Goal: Transaction & Acquisition: Book appointment/travel/reservation

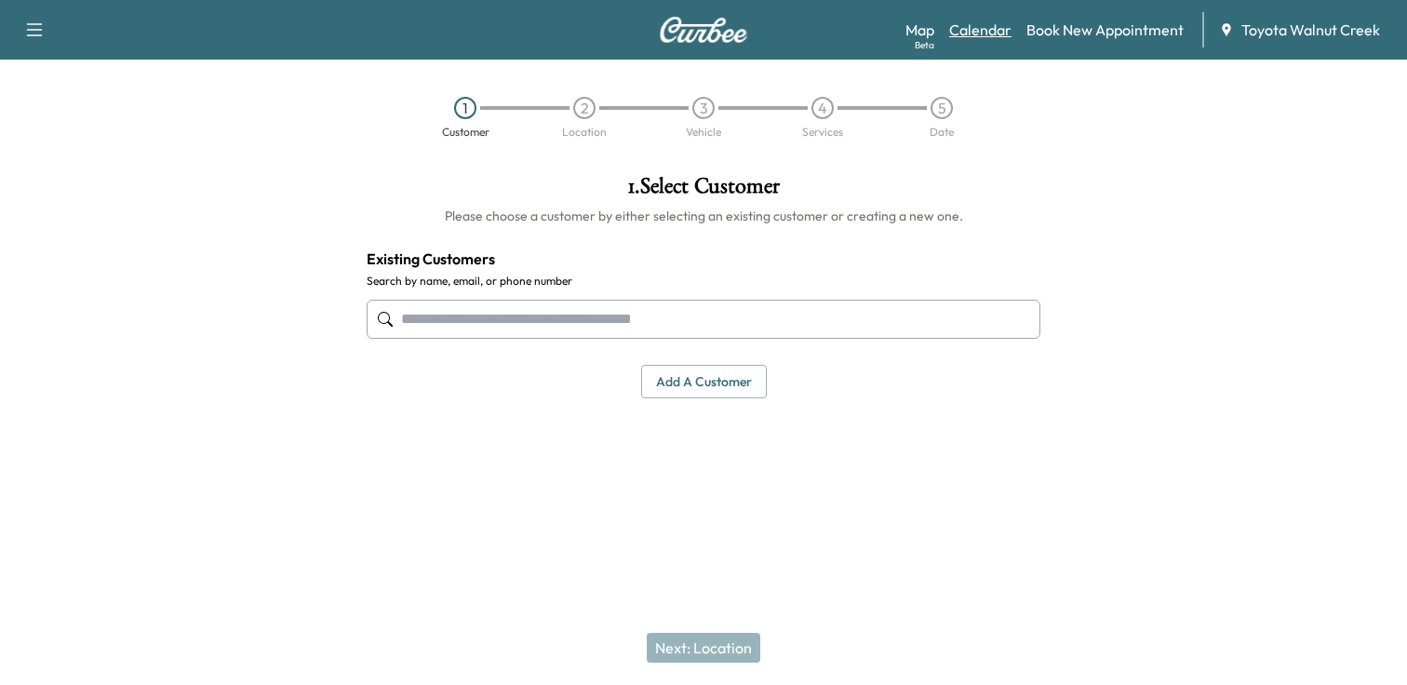
click at [984, 31] on link "Calendar" at bounding box center [980, 30] width 62 height 22
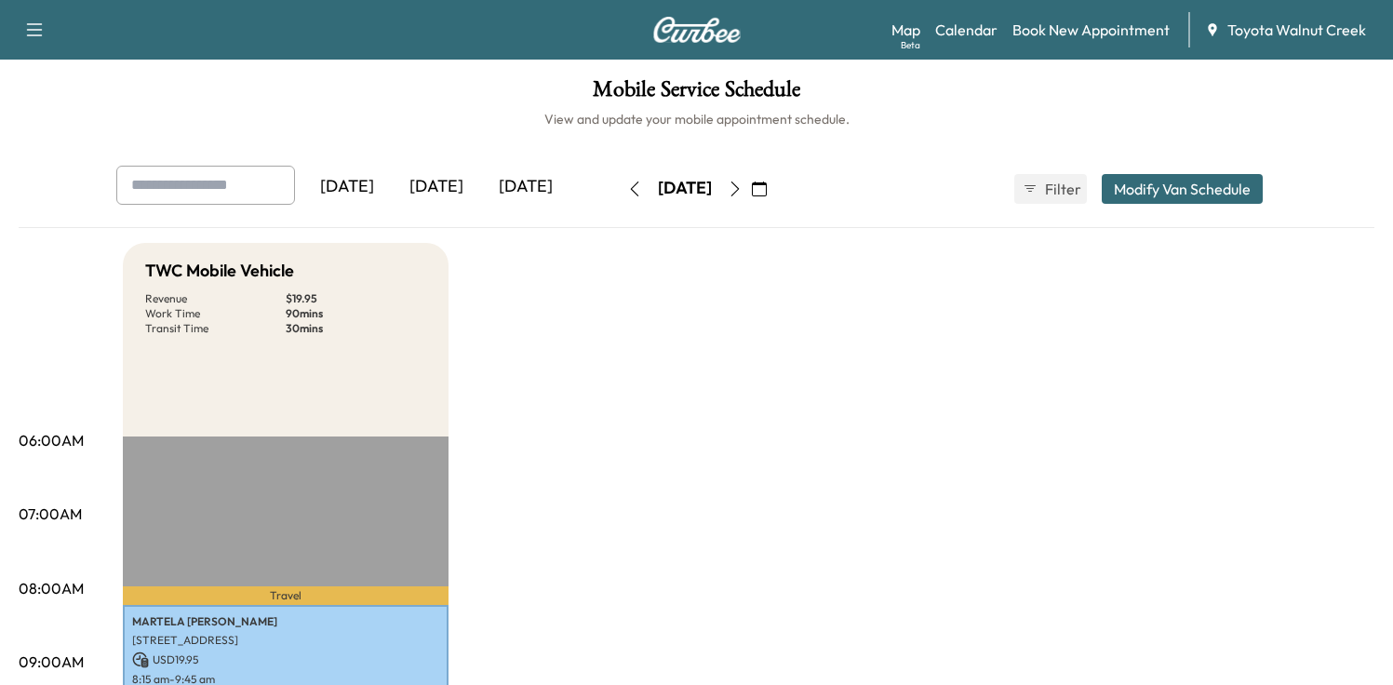
click at [540, 186] on div "[DATE]" at bounding box center [525, 187] width 89 height 43
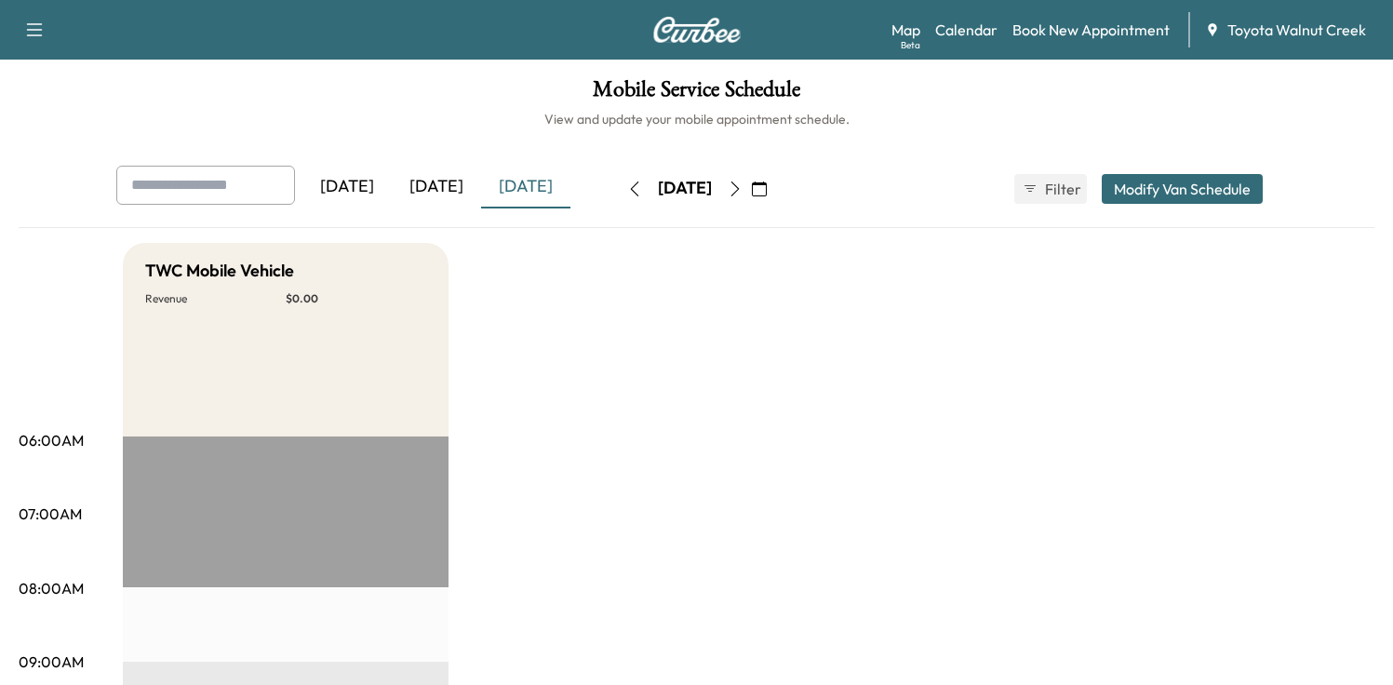
click at [742, 191] on icon "button" at bounding box center [734, 188] width 15 height 15
click at [627, 183] on icon "button" at bounding box center [634, 188] width 15 height 15
click at [1121, 30] on link "Book New Appointment" at bounding box center [1090, 30] width 157 height 22
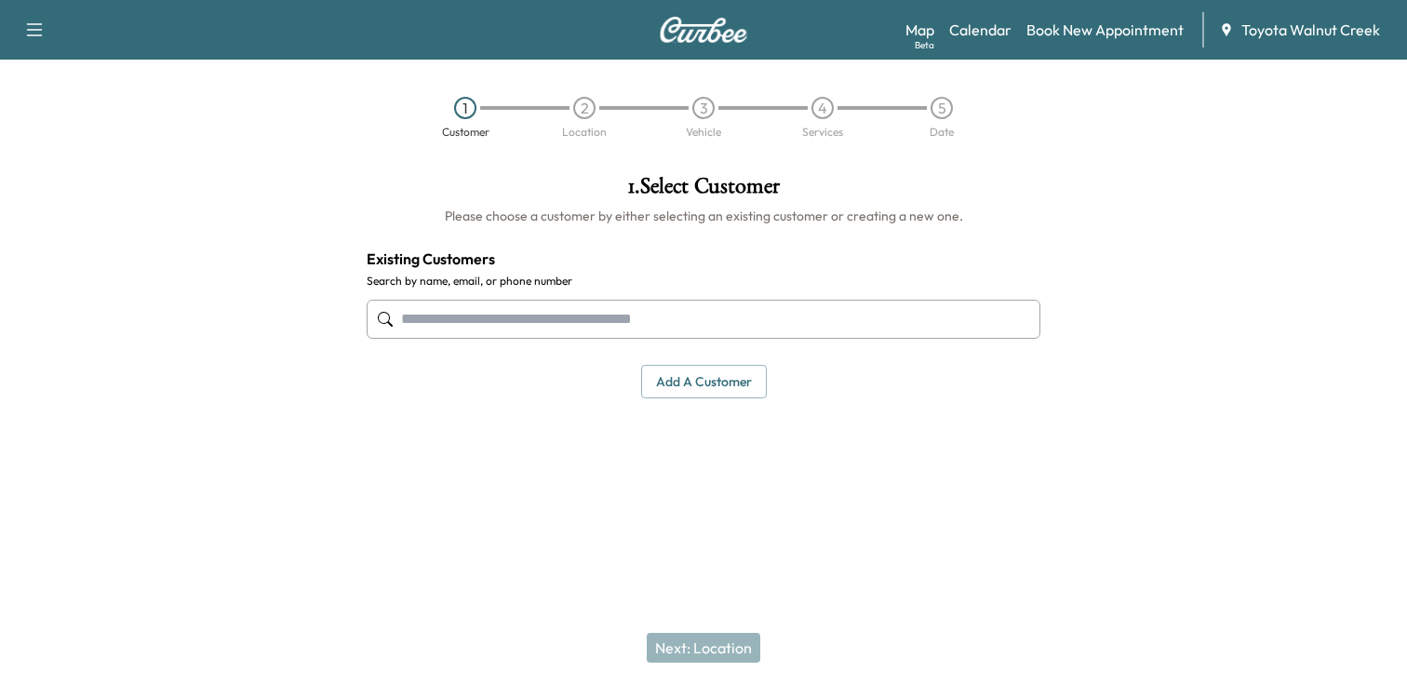
click at [711, 327] on input "text" at bounding box center [703, 319] width 673 height 39
click at [713, 388] on button "Add a customer" at bounding box center [704, 382] width 126 height 34
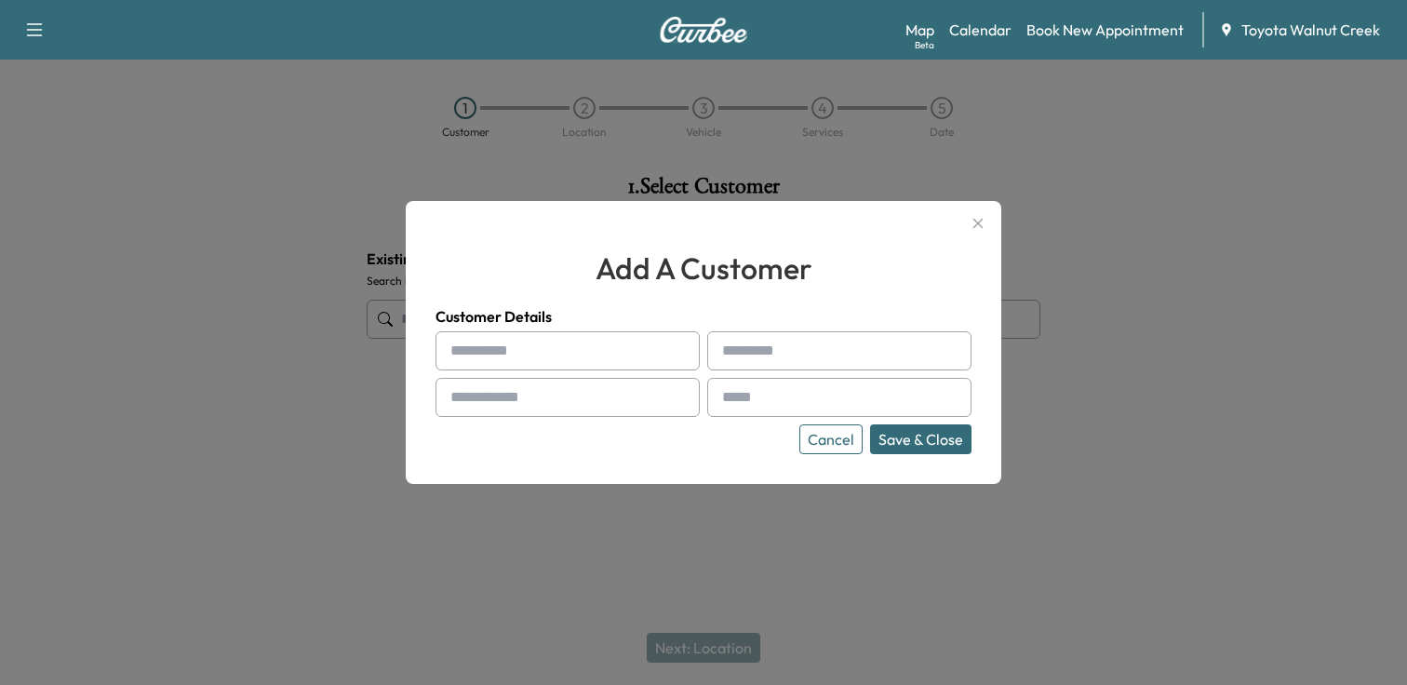
drag, startPoint x: 646, startPoint y: 351, endPoint x: 631, endPoint y: 350, distance: 14.9
click at [646, 351] on input "text" at bounding box center [567, 350] width 264 height 39
type input "*****"
type input "**********"
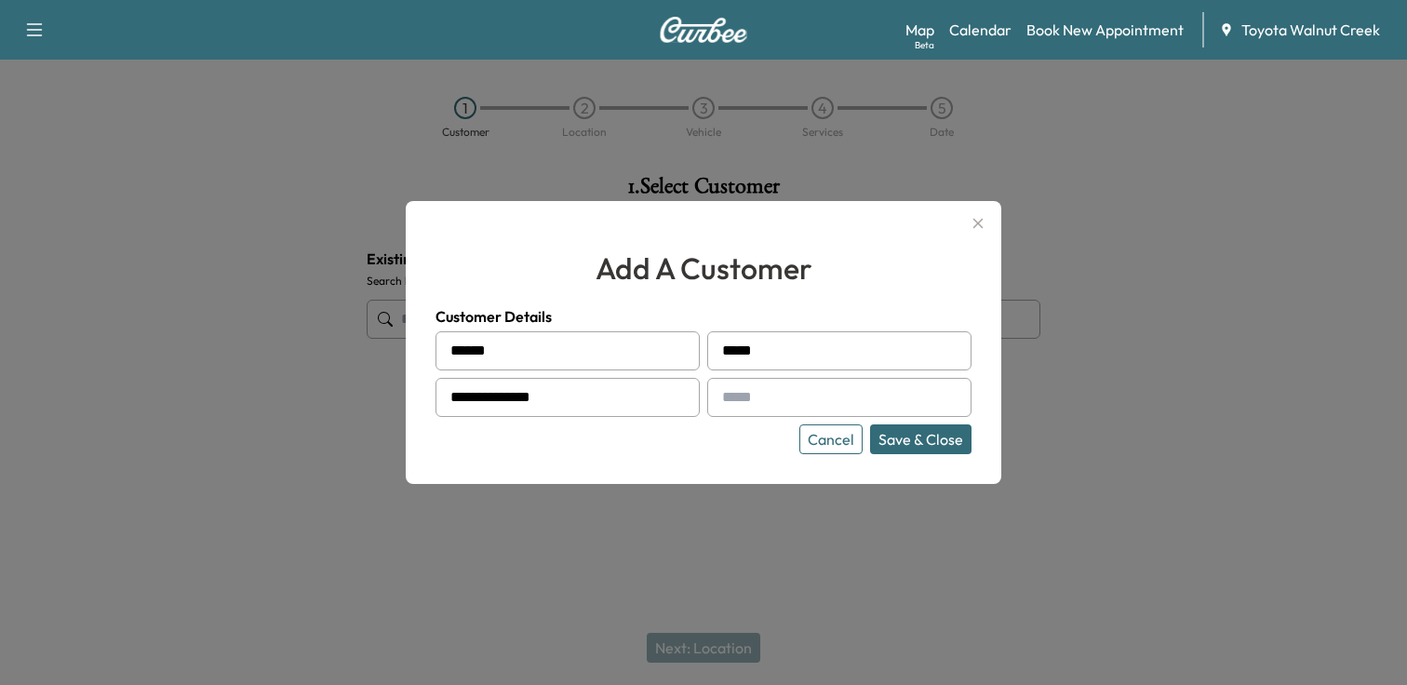
click at [753, 404] on input "text" at bounding box center [839, 397] width 264 height 39
type input "**********"
click at [919, 439] on button "Save & Close" at bounding box center [920, 439] width 101 height 30
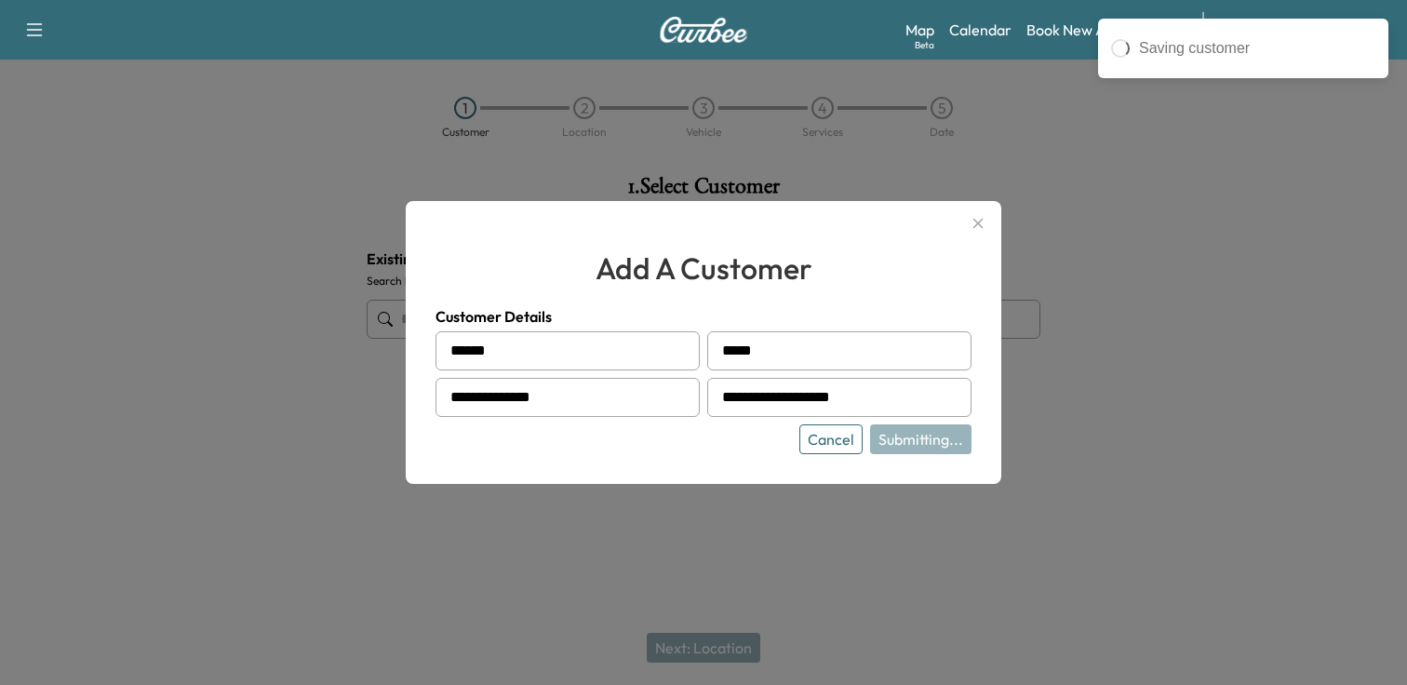
type input "**********"
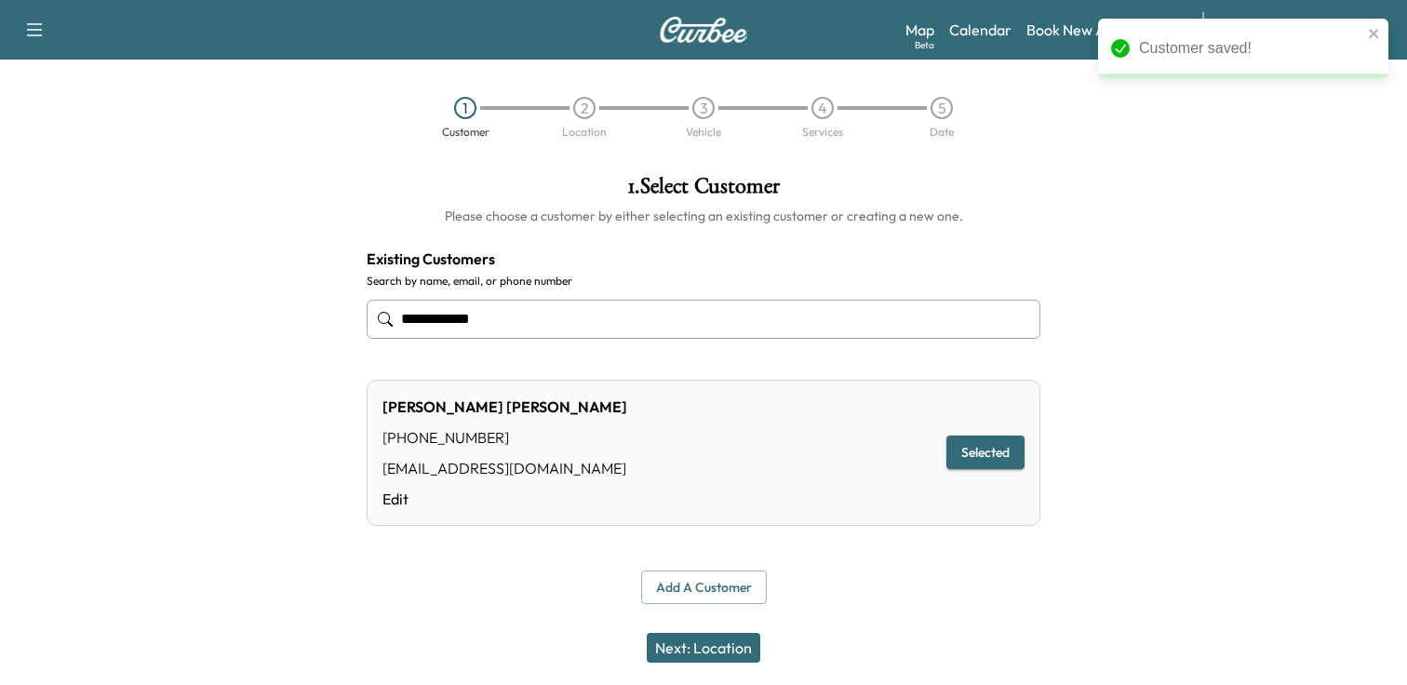
click at [986, 452] on button "Selected" at bounding box center [985, 452] width 78 height 34
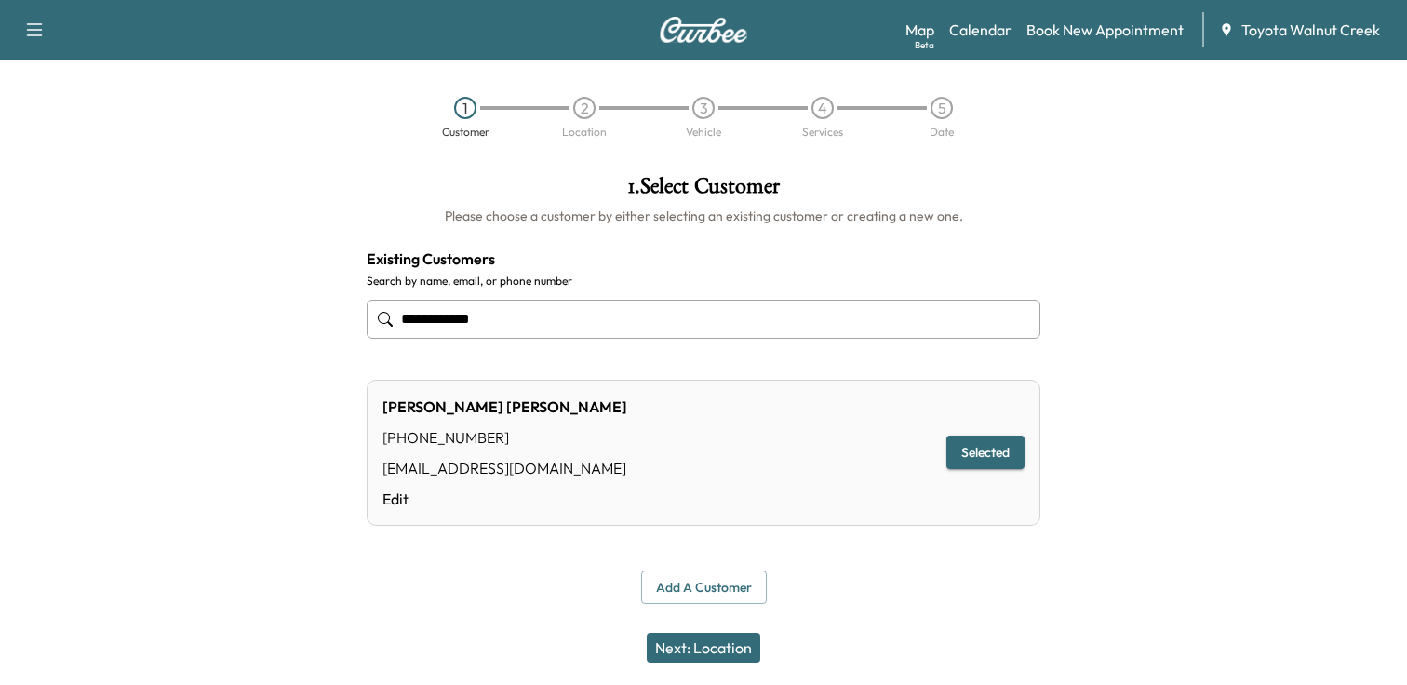
click at [726, 650] on button "Next: Location" at bounding box center [703, 648] width 113 height 30
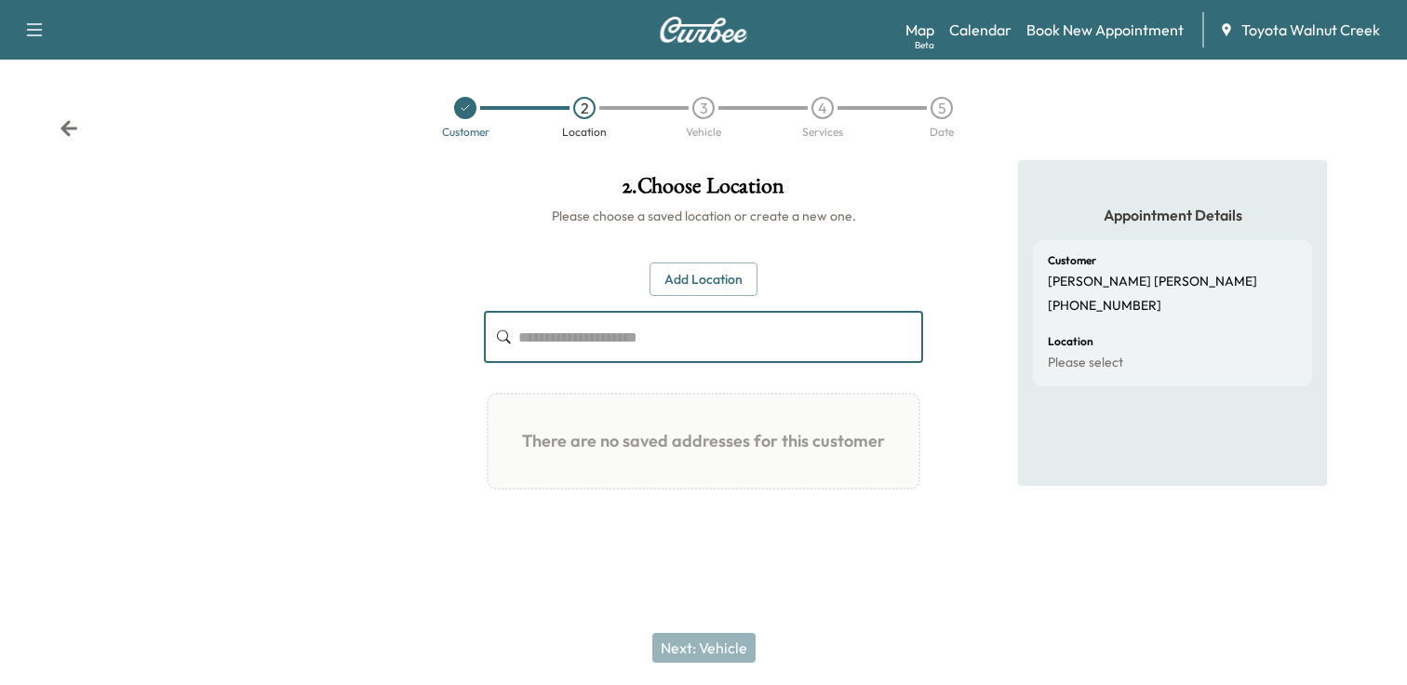
click at [699, 341] on input "text" at bounding box center [720, 337] width 405 height 52
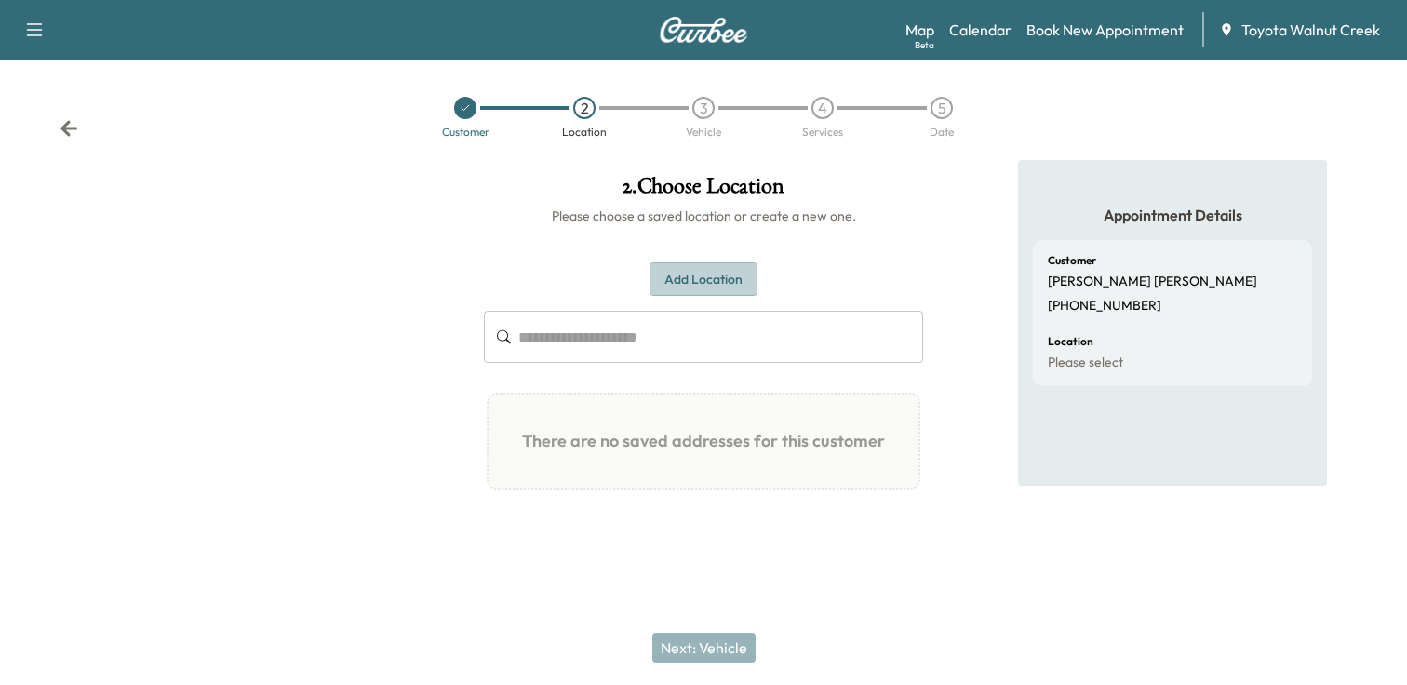
click at [711, 269] on button "Add Location" at bounding box center [703, 279] width 108 height 34
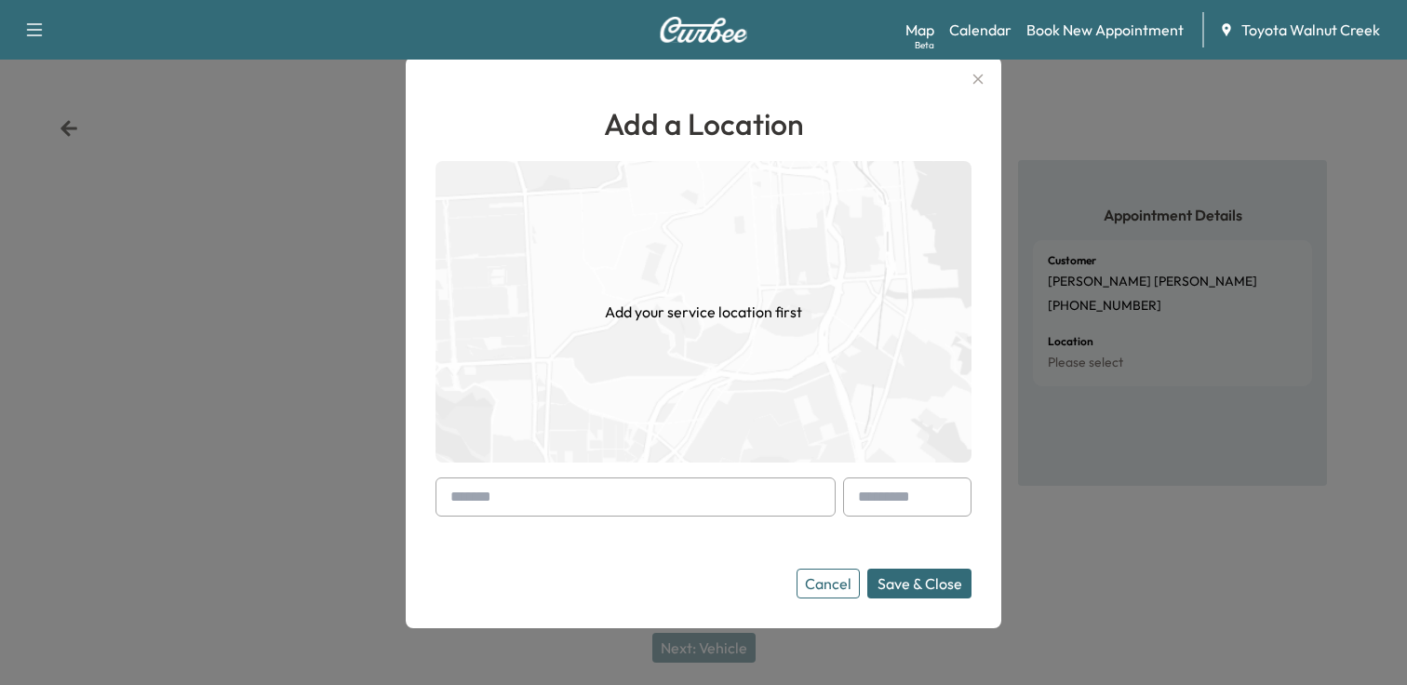
click at [644, 498] on input "text" at bounding box center [635, 496] width 400 height 39
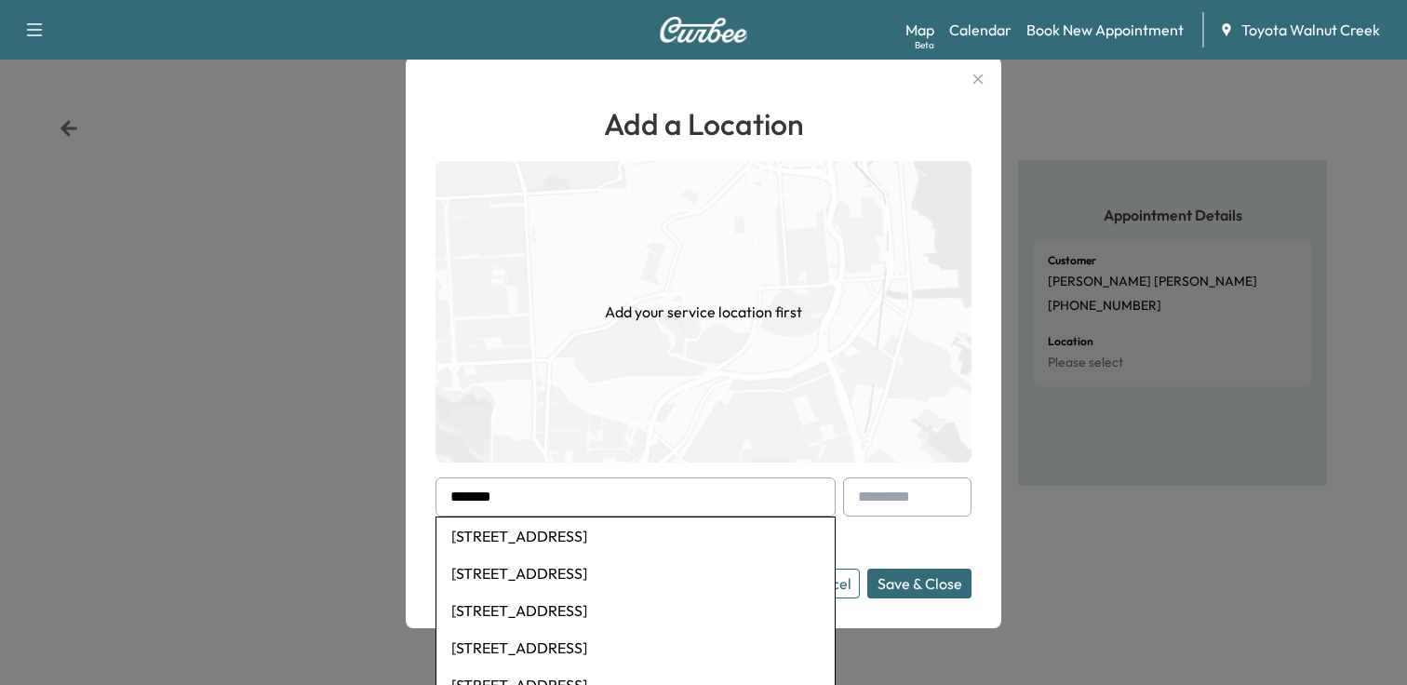
click at [614, 538] on li "[STREET_ADDRESS]" at bounding box center [635, 535] width 398 height 37
type input "**********"
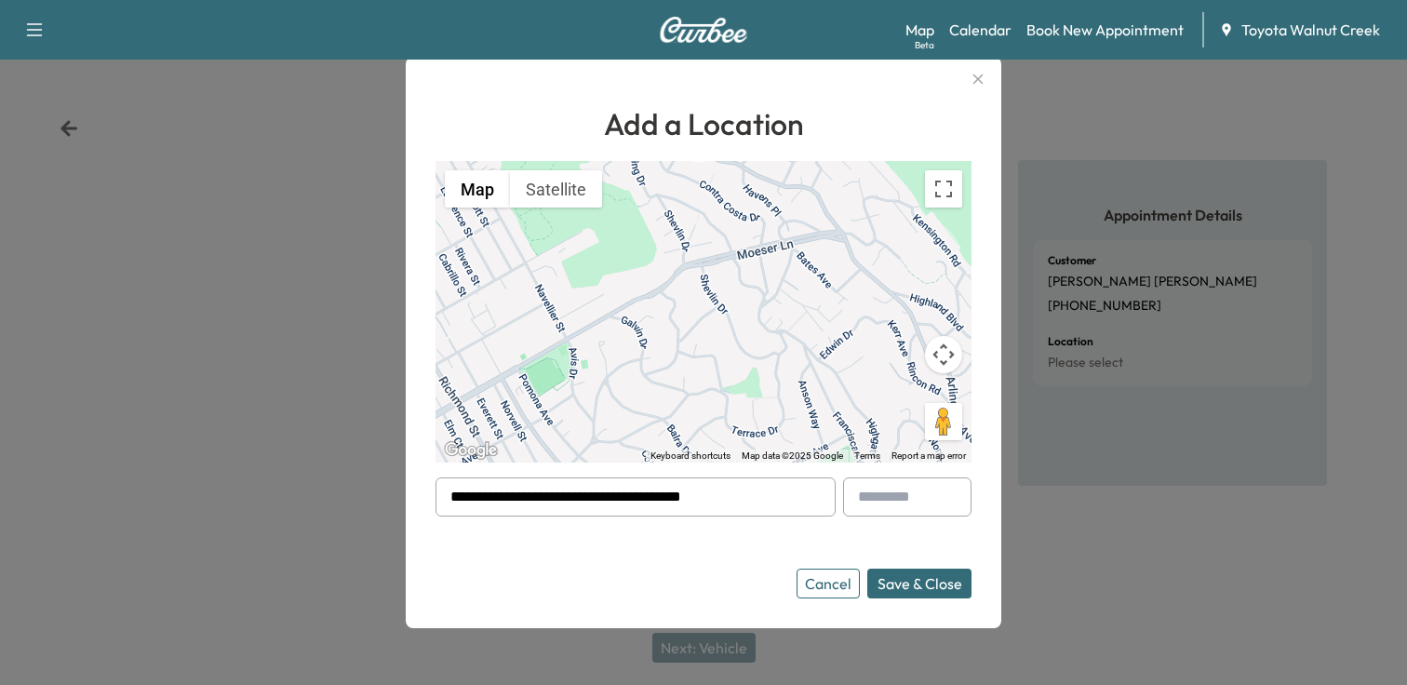
click at [909, 587] on button "Save & Close" at bounding box center [919, 583] width 104 height 30
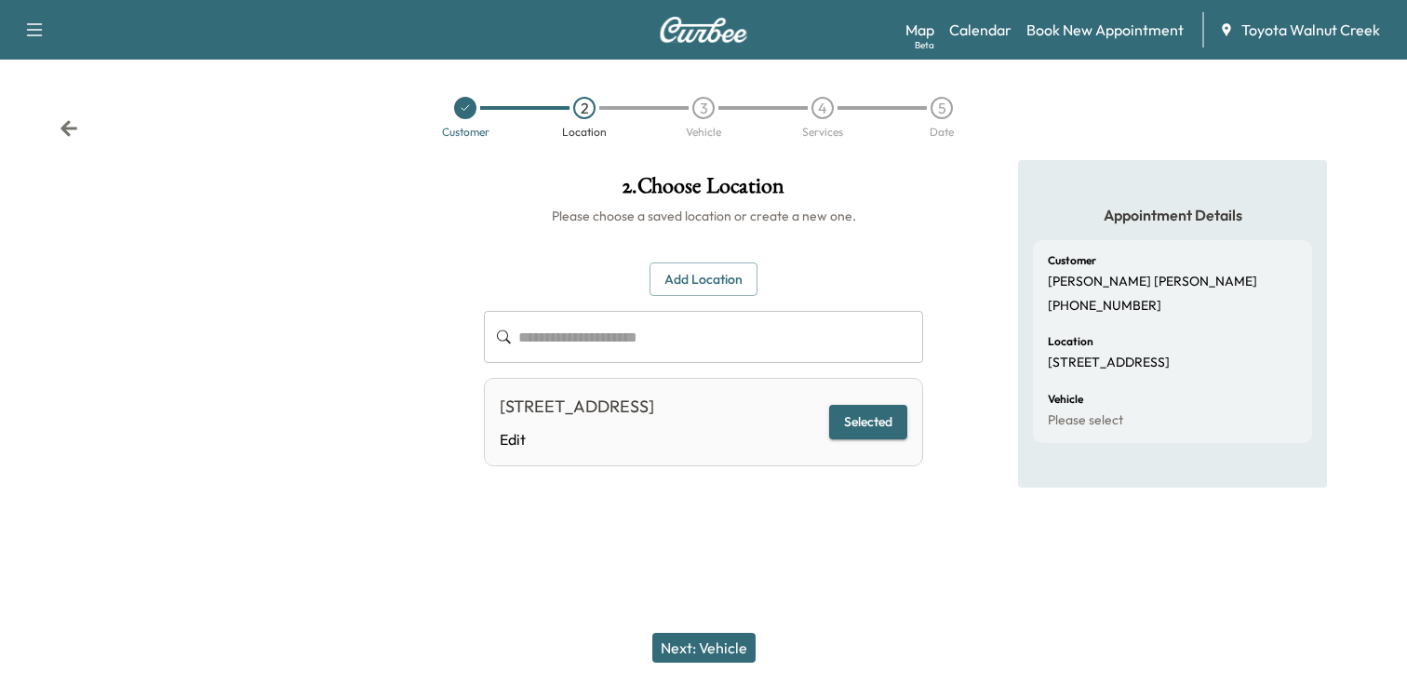
click at [702, 649] on button "Next: Vehicle" at bounding box center [703, 648] width 103 height 30
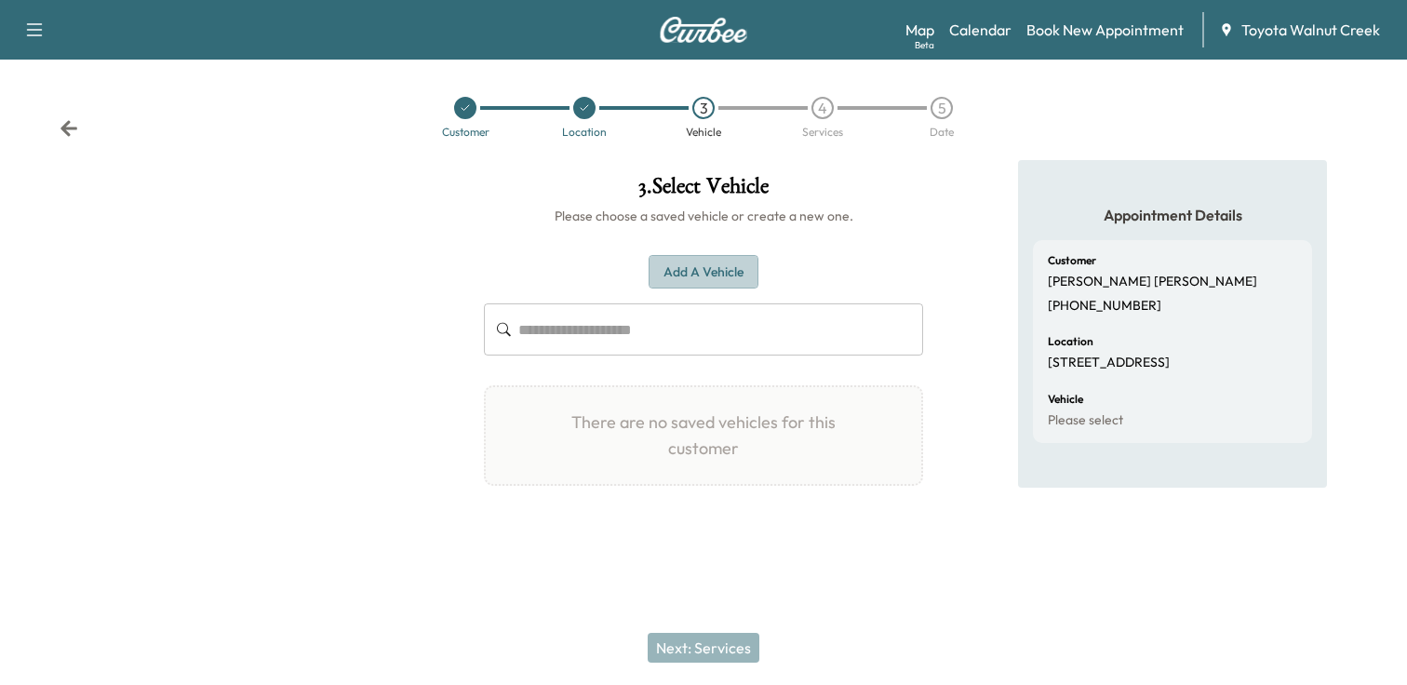
click at [718, 269] on button "Add a Vehicle" at bounding box center [703, 272] width 110 height 34
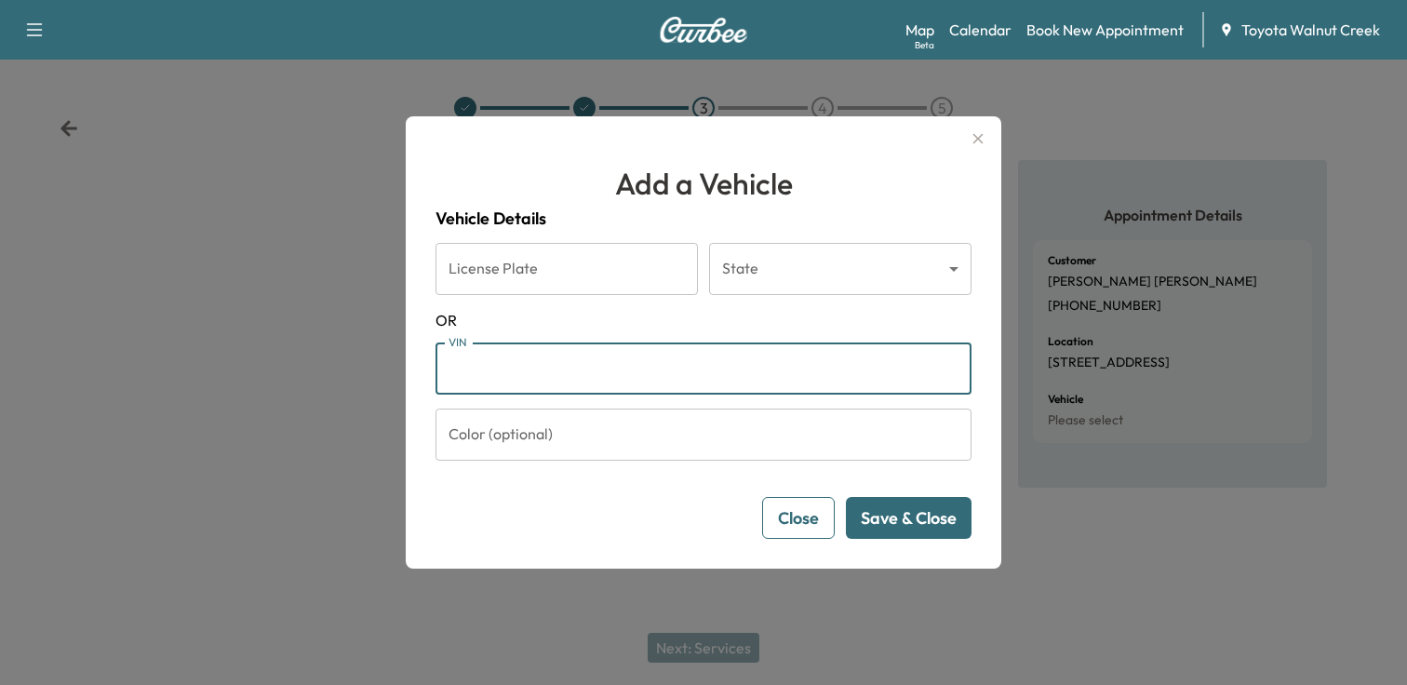
paste input "**********"
type input "**********"
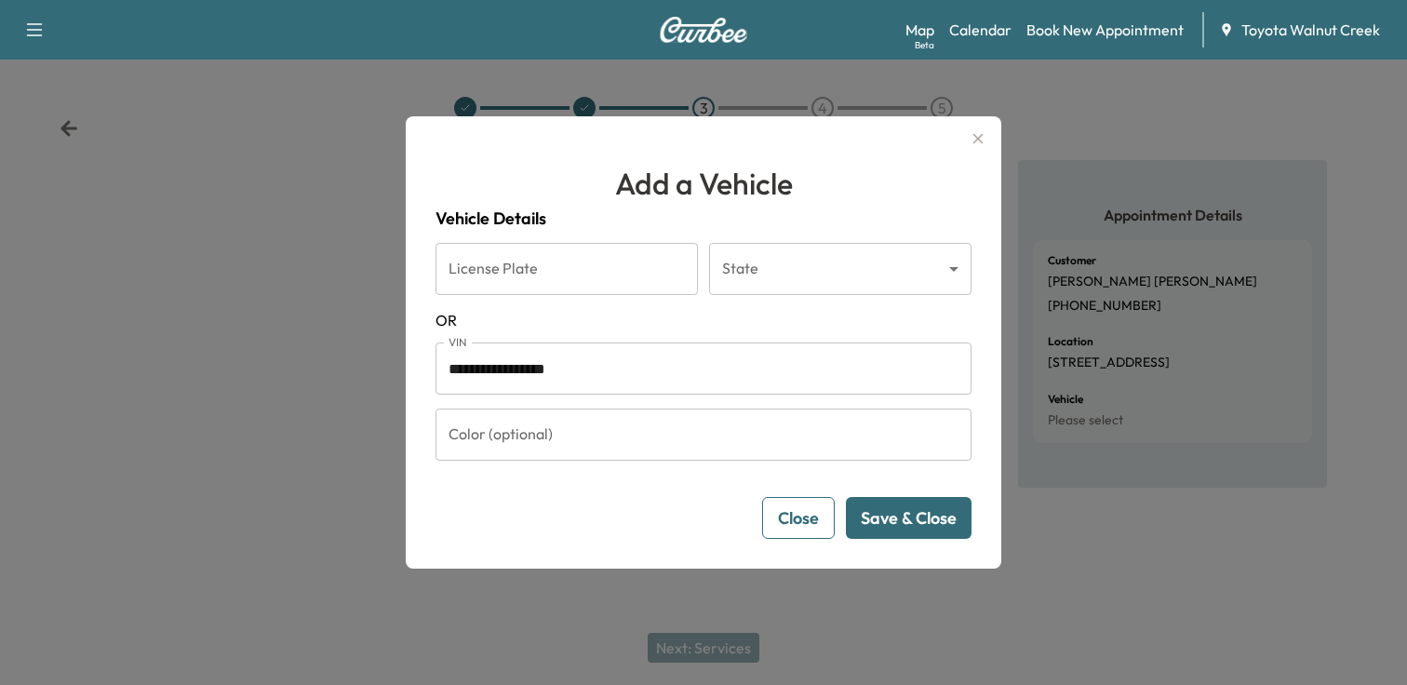
click at [916, 523] on button "Save & Close" at bounding box center [909, 518] width 126 height 42
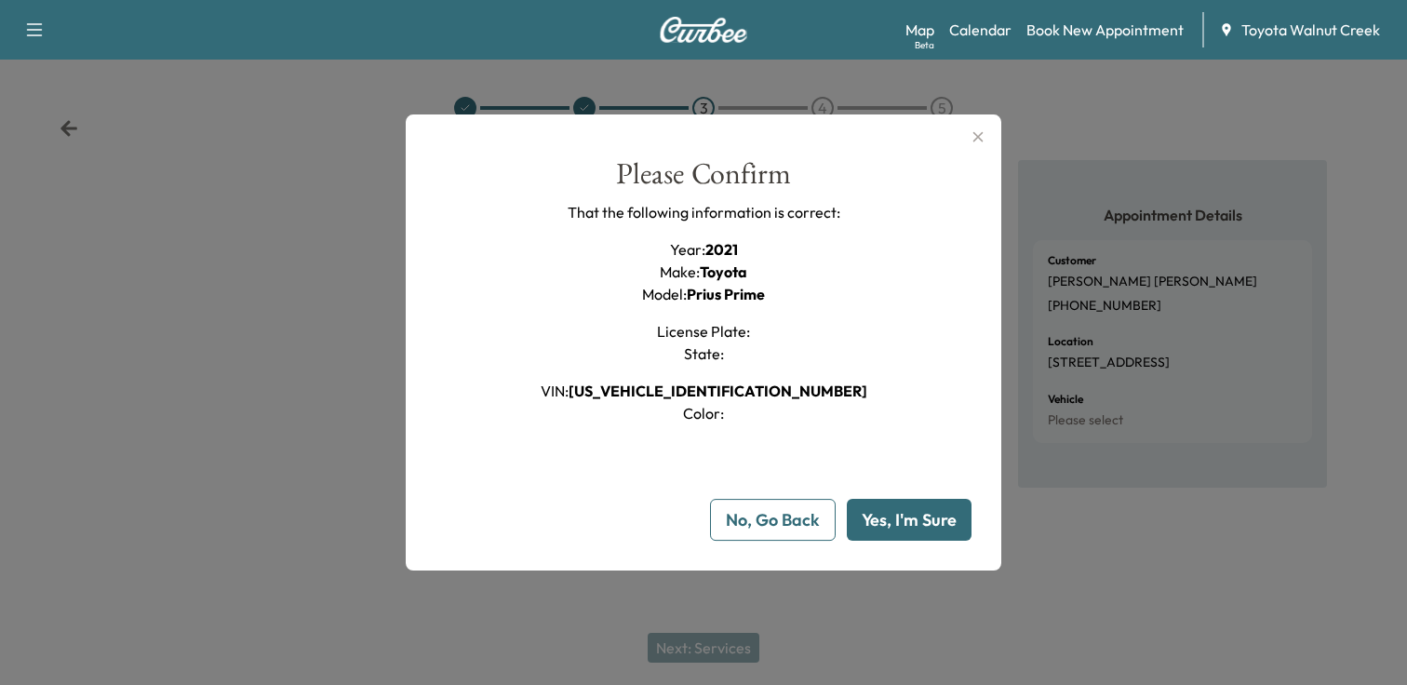
click at [914, 528] on button "Yes, I'm Sure" at bounding box center [909, 520] width 125 height 42
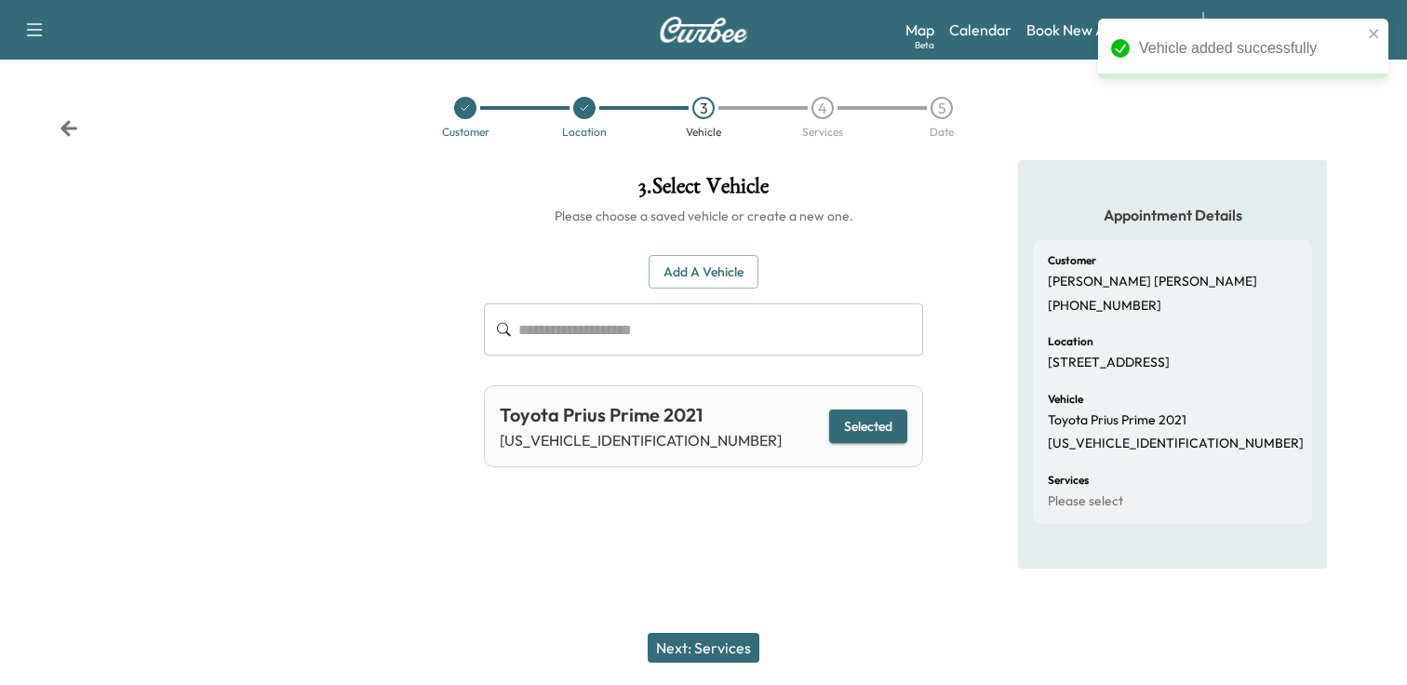
click at [725, 647] on button "Next: Services" at bounding box center [703, 648] width 112 height 30
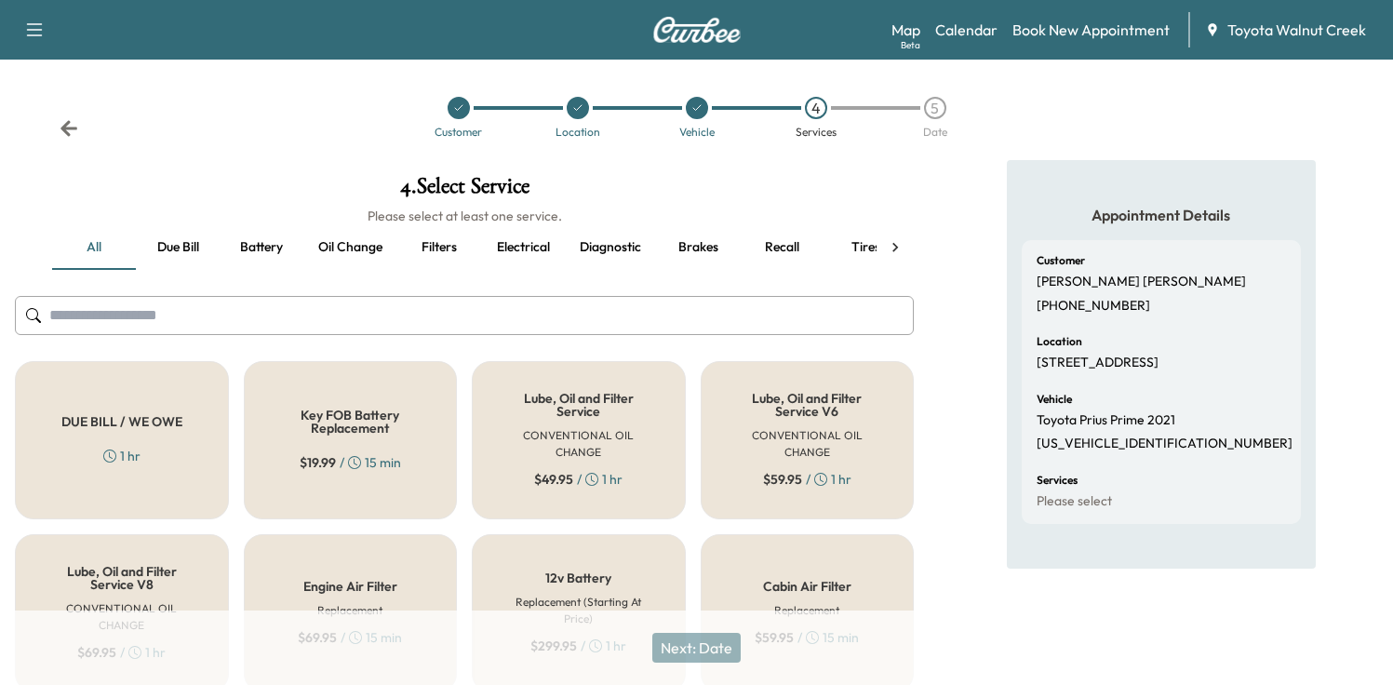
scroll to position [93, 0]
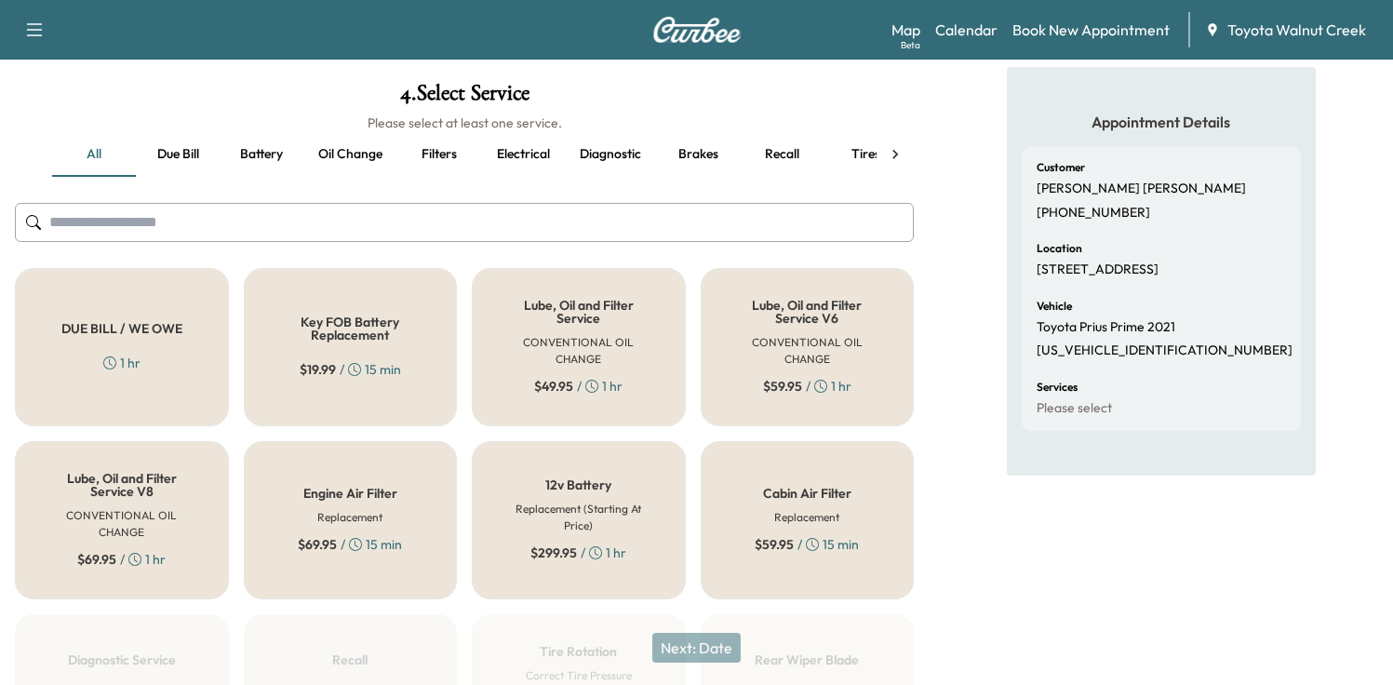
click at [185, 380] on div "DUE BILL / WE OWE 1 hr" at bounding box center [122, 347] width 214 height 158
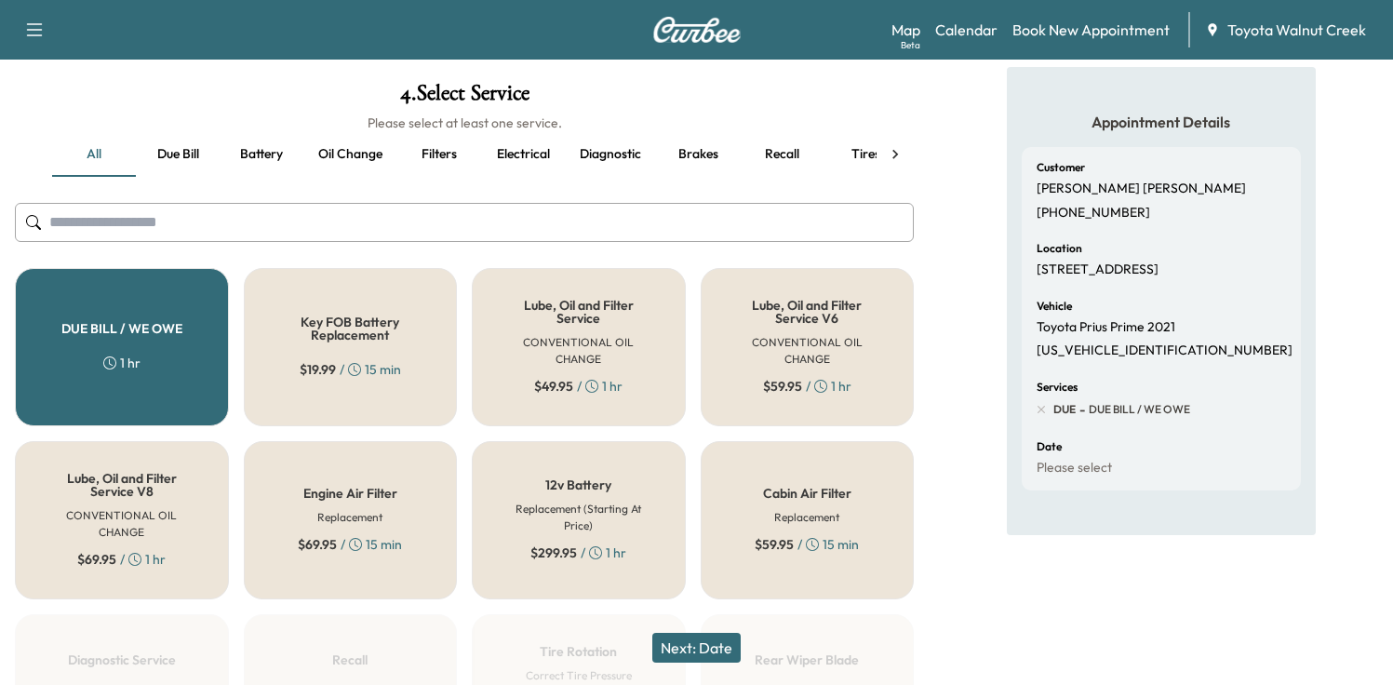
click at [166, 342] on div "DUE BILL / WE OWE 1 hr" at bounding box center [122, 347] width 214 height 158
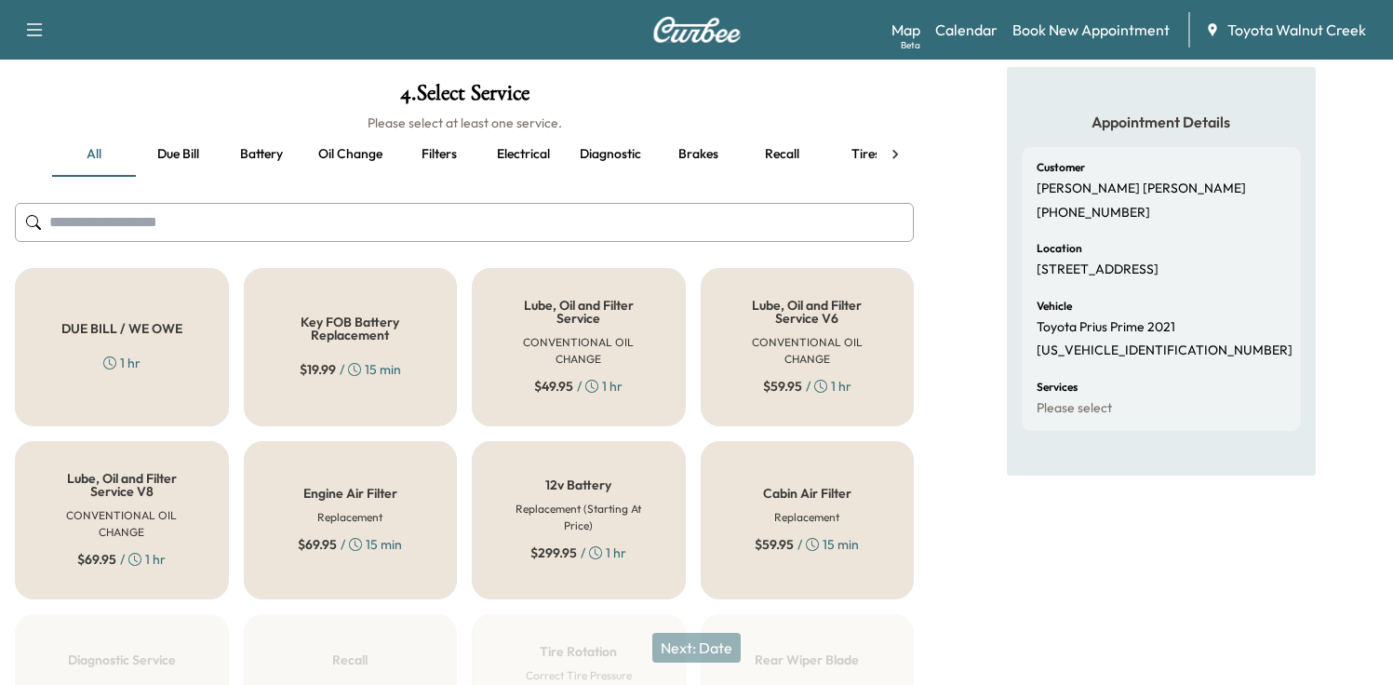
click at [210, 229] on input "text" at bounding box center [464, 222] width 899 height 39
type input "*"
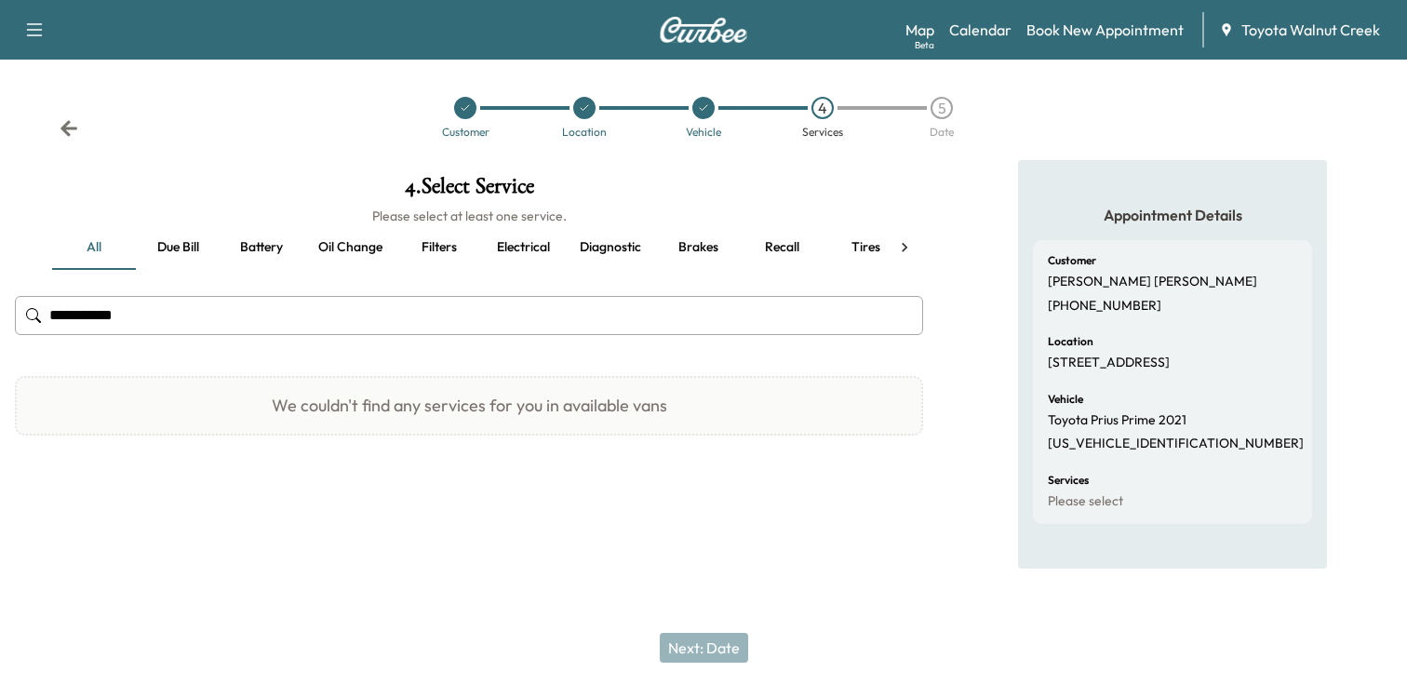
click at [176, 331] on input "**********" at bounding box center [469, 315] width 908 height 39
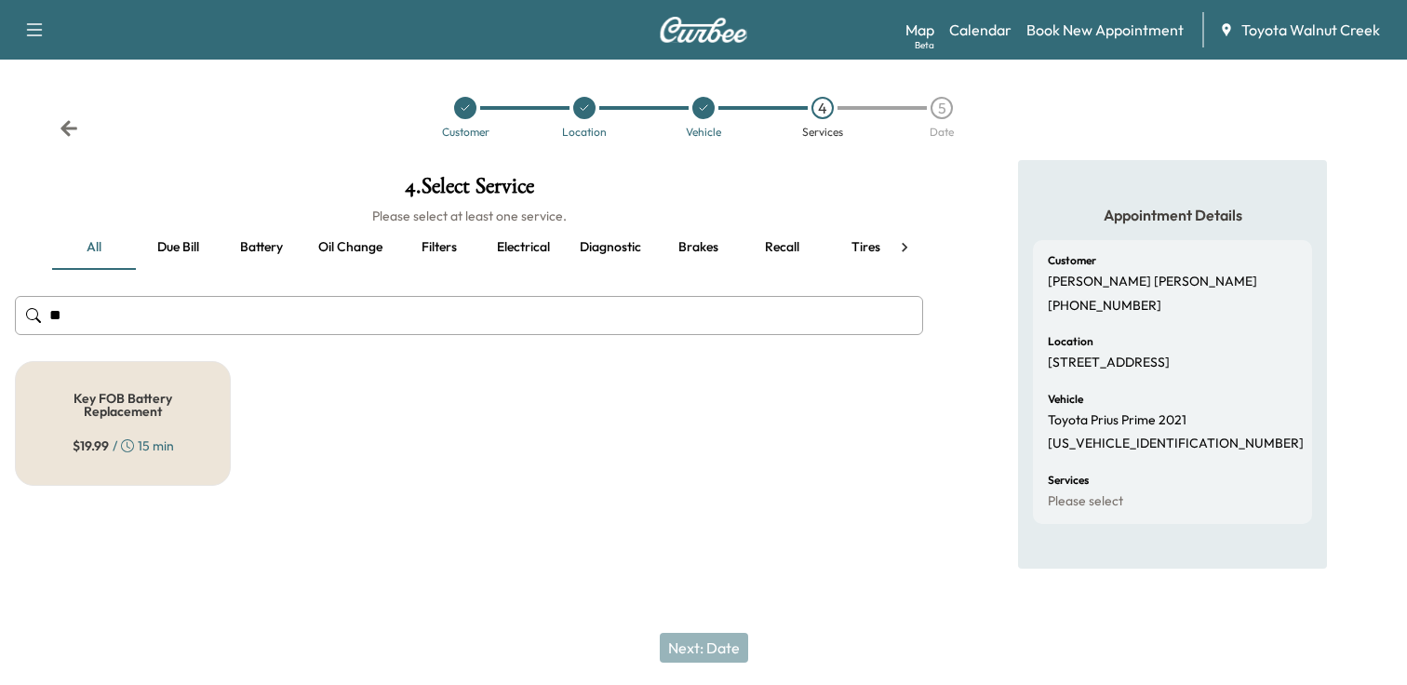
type input "*"
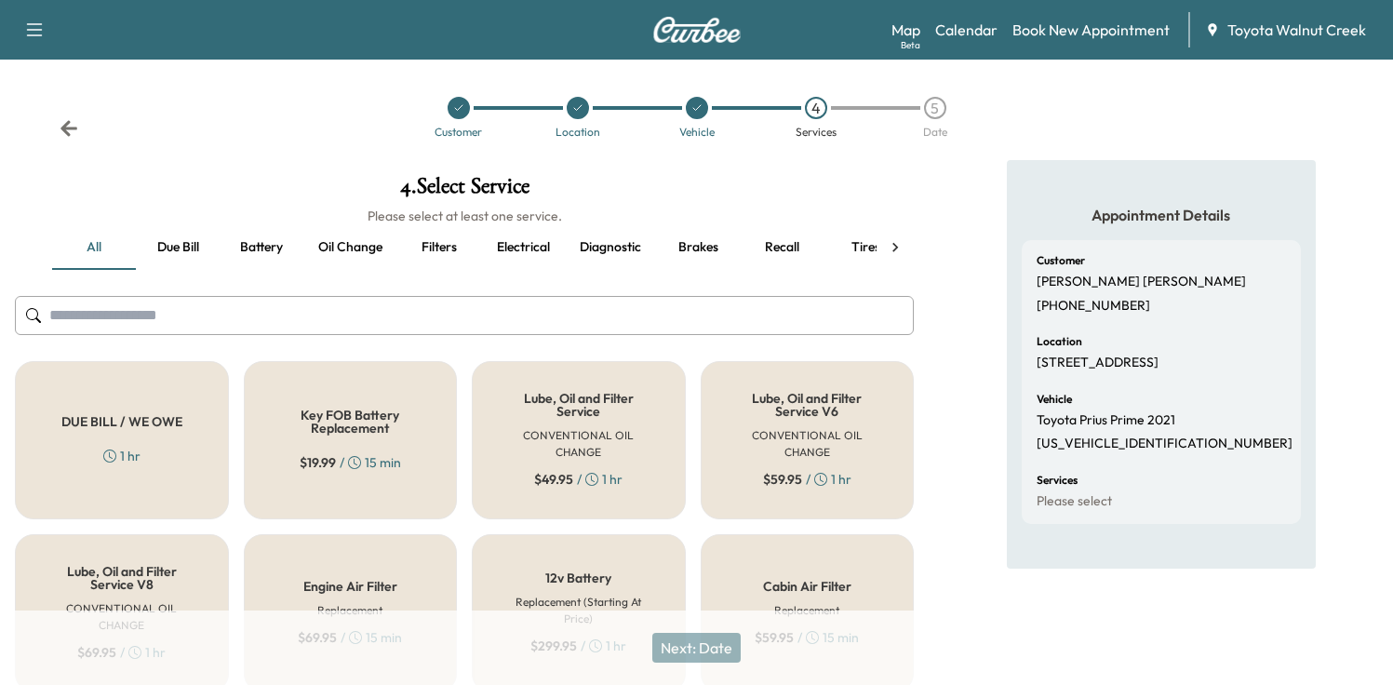
click at [185, 255] on button "Due bill" at bounding box center [178, 247] width 84 height 45
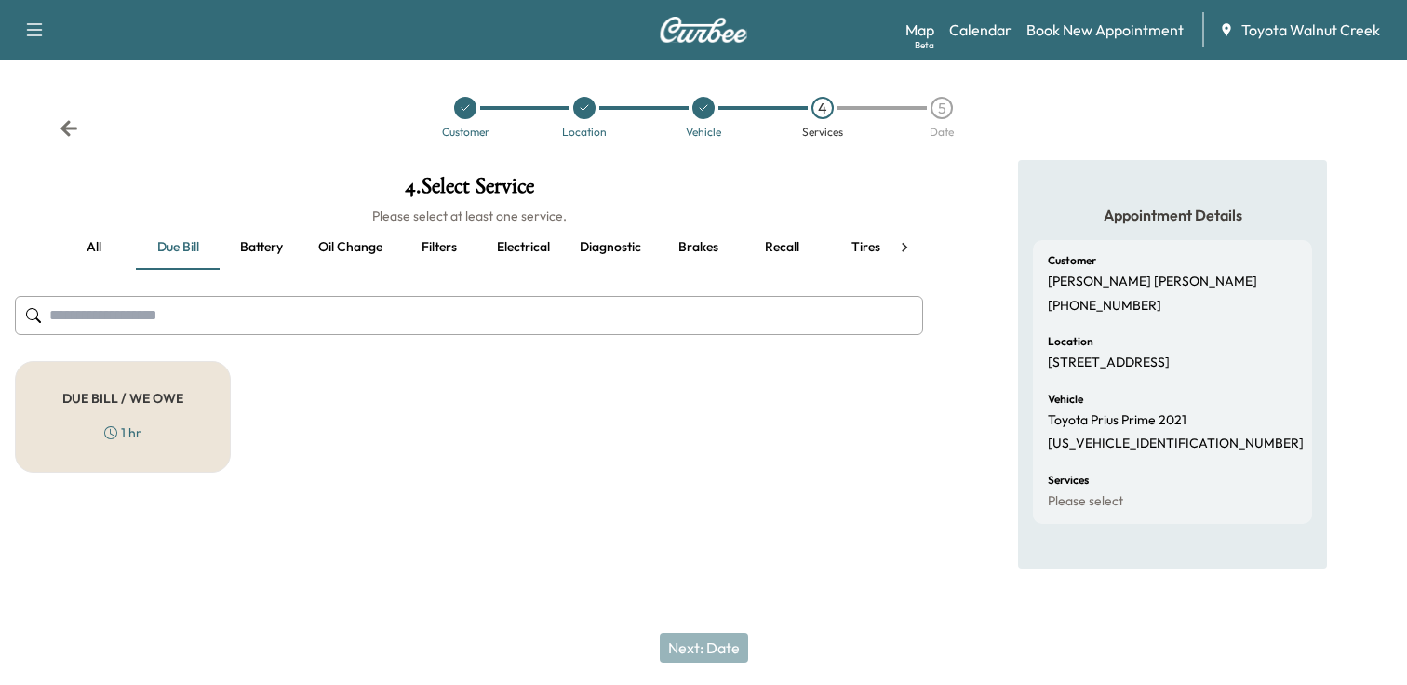
click at [197, 423] on div "DUE BILL / WE OWE 1 hr" at bounding box center [123, 417] width 216 height 112
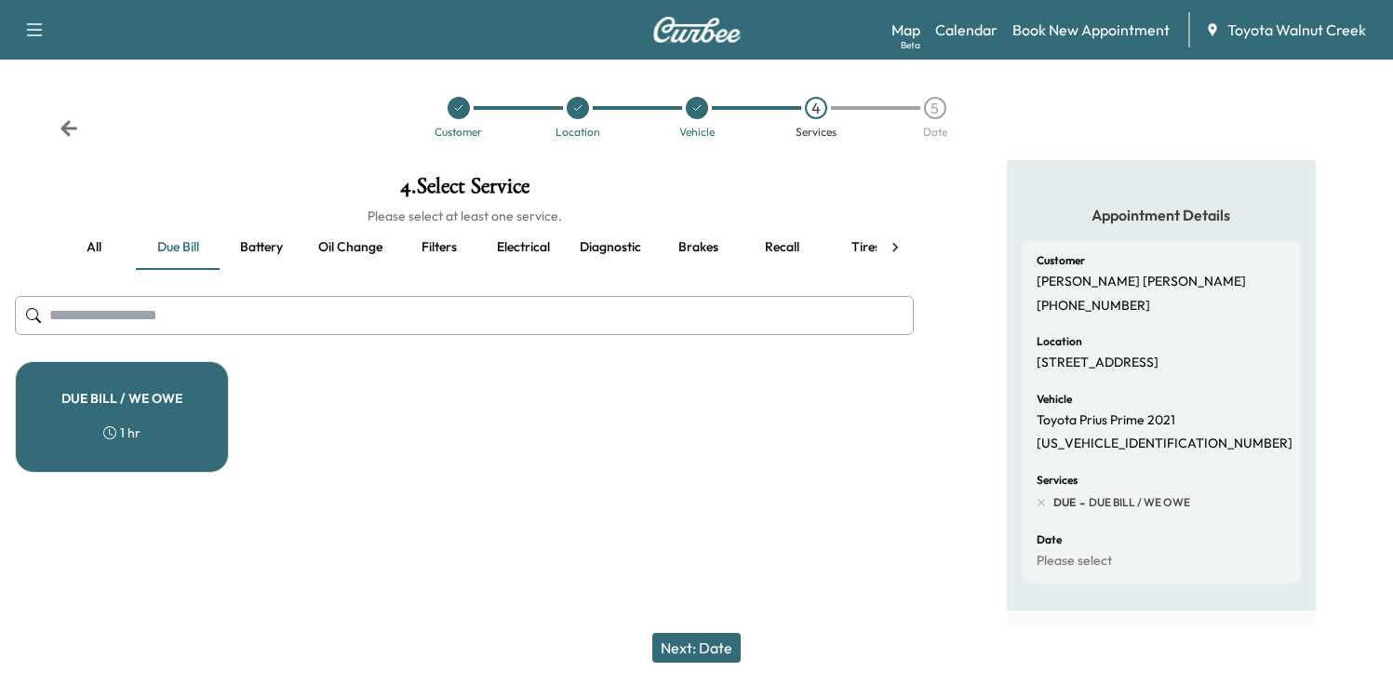
click at [727, 650] on button "Next: Date" at bounding box center [696, 648] width 88 height 30
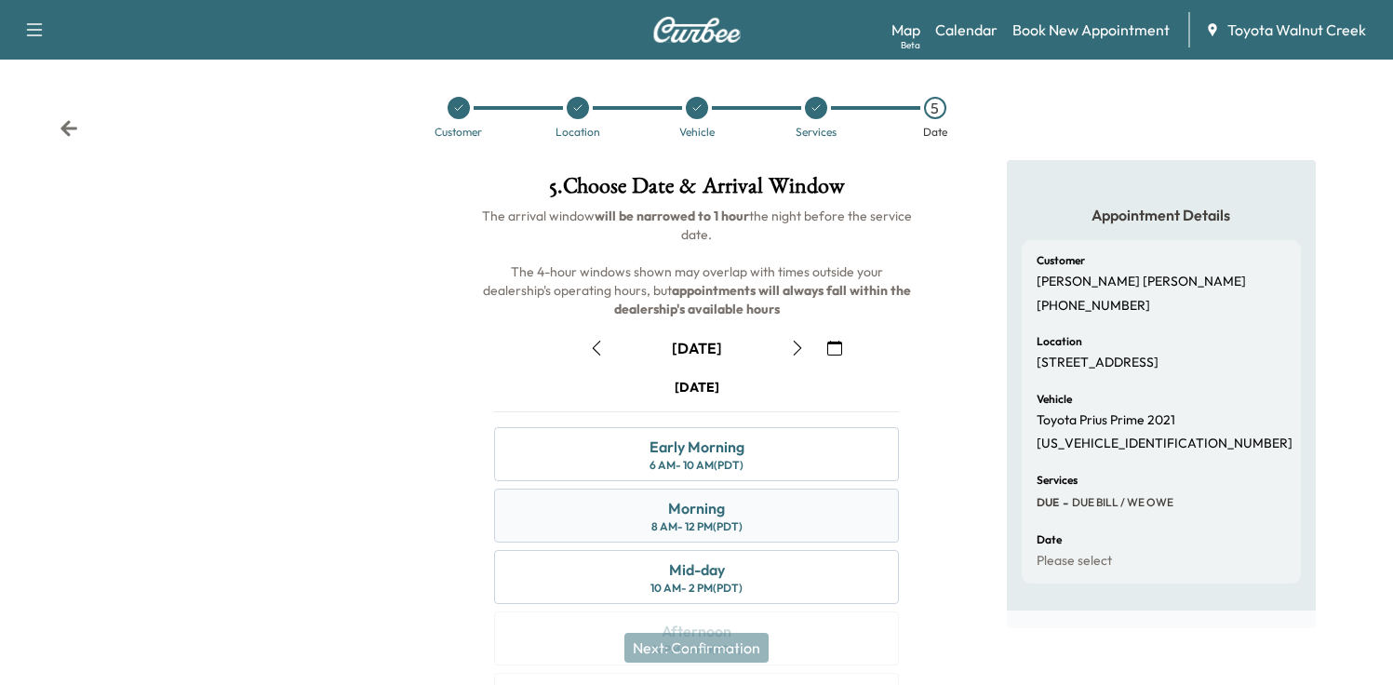
click at [740, 525] on div "8 AM - 12 PM (PDT)" at bounding box center [696, 526] width 91 height 15
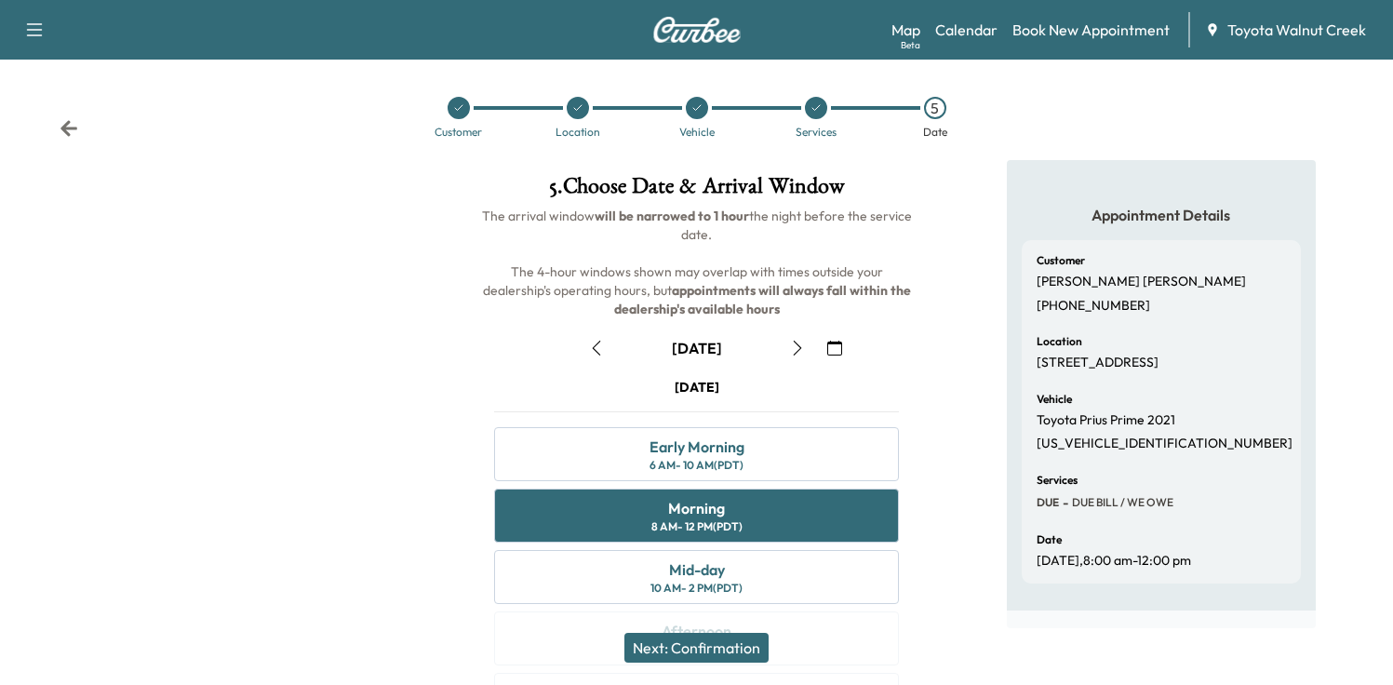
click at [733, 645] on button "Next: Confirmation" at bounding box center [696, 648] width 144 height 30
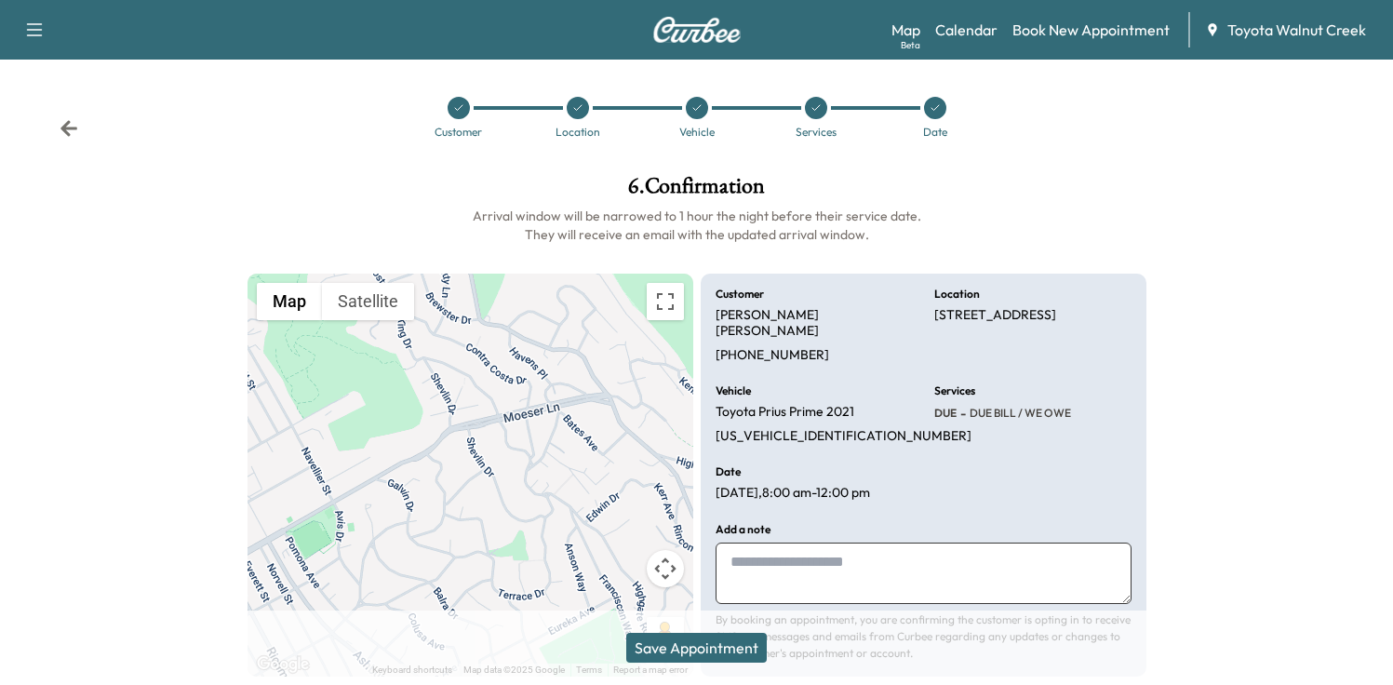
scroll to position [49, 0]
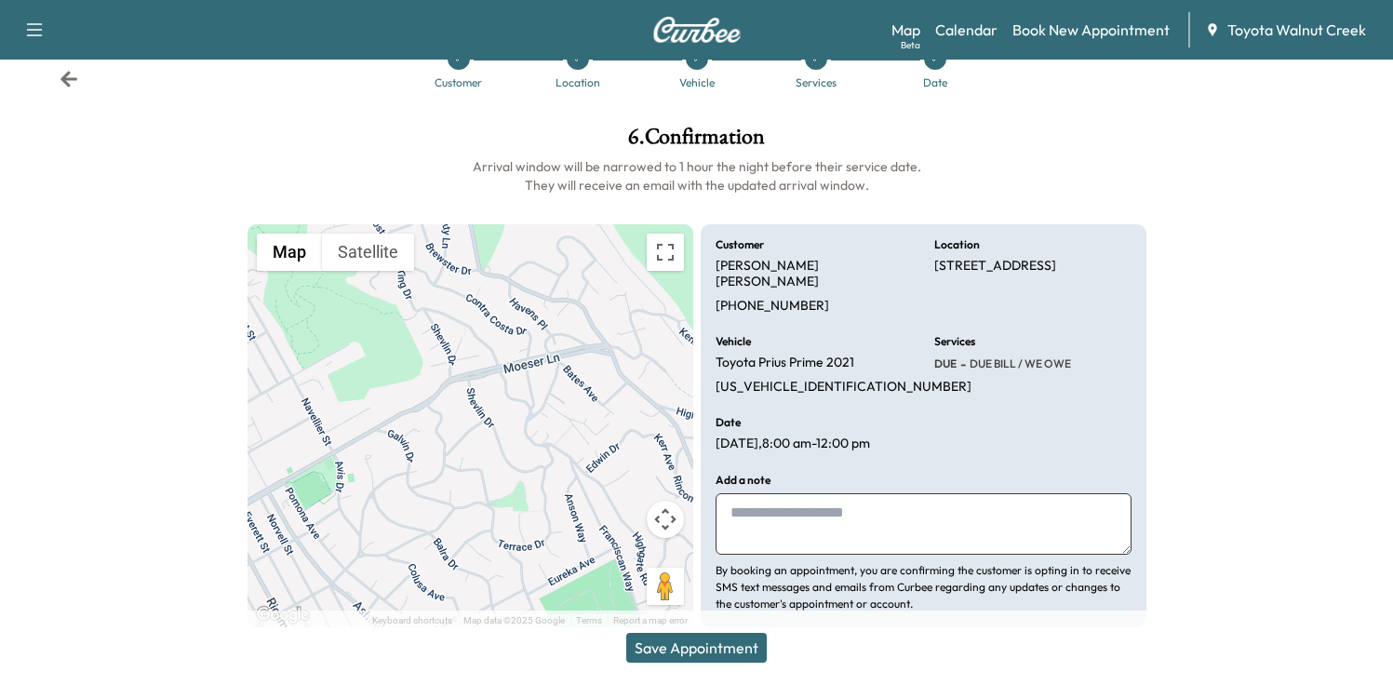
click at [847, 523] on textarea at bounding box center [923, 523] width 416 height 61
type textarea "**********"
click at [719, 650] on button "Save Appointment" at bounding box center [696, 648] width 140 height 30
